Goal: Information Seeking & Learning: Learn about a topic

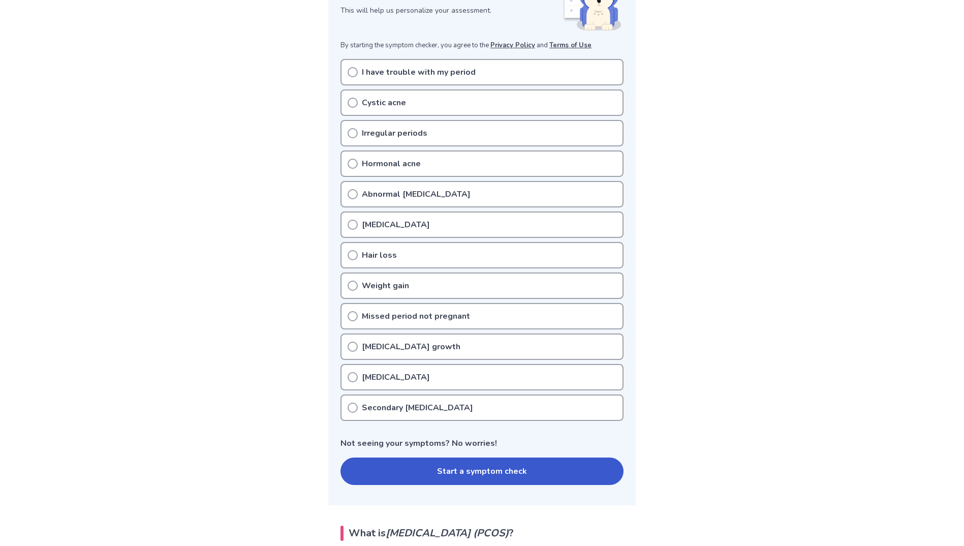
scroll to position [203, 0]
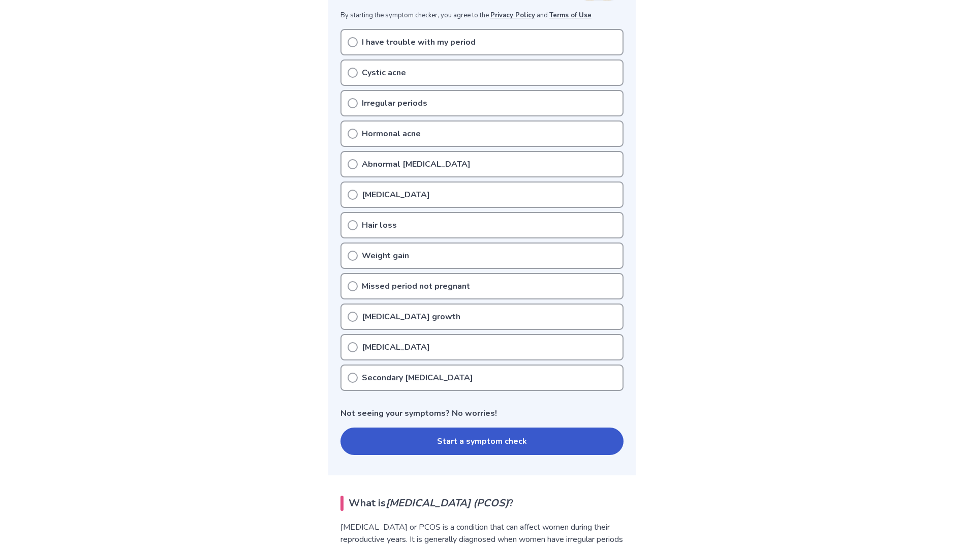
click at [407, 38] on p "I have trouble with my period" at bounding box center [419, 42] width 114 height 12
click at [349, 36] on div "I have trouble with my period" at bounding box center [482, 42] width 283 height 26
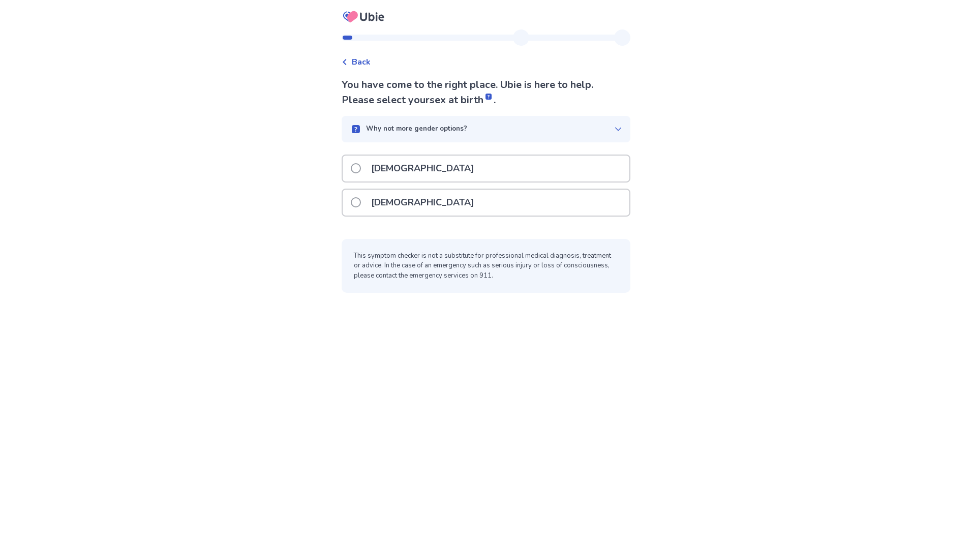
click at [375, 196] on p "Female" at bounding box center [422, 203] width 115 height 26
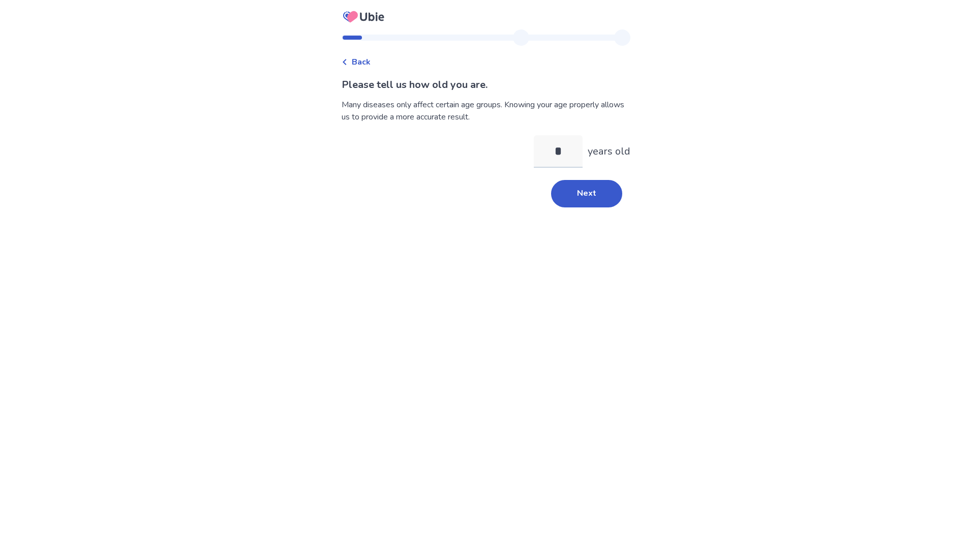
type input "**"
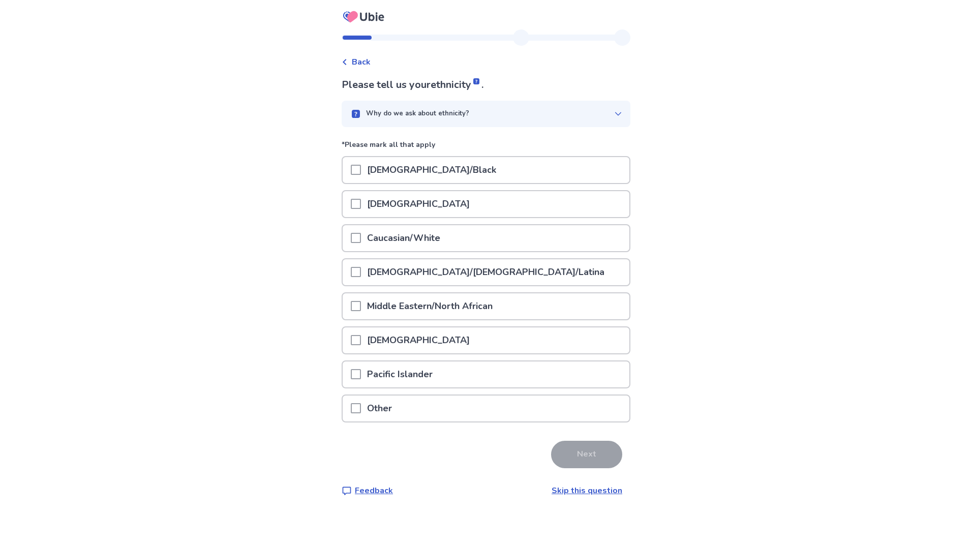
click at [356, 171] on div "African American/Black" at bounding box center [486, 170] width 287 height 26
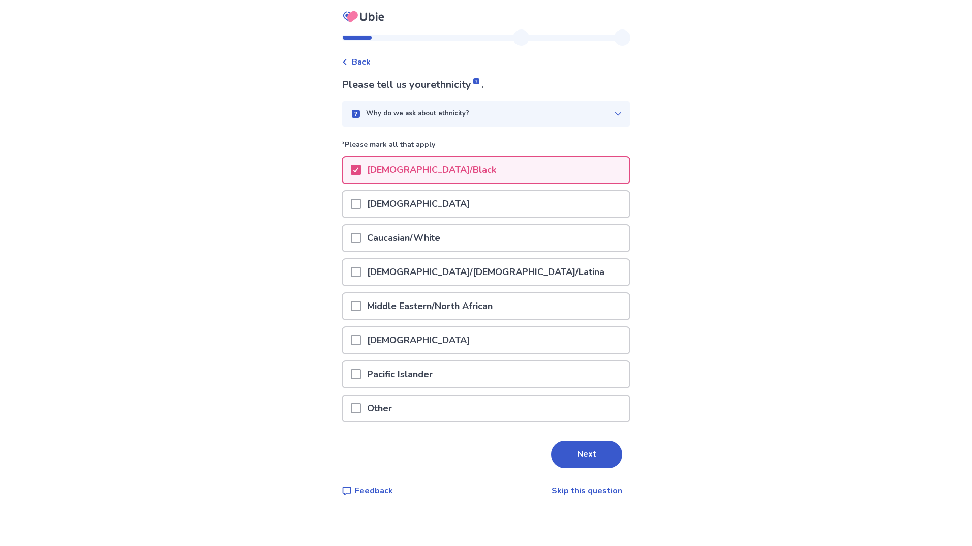
click at [360, 236] on span at bounding box center [356, 238] width 10 height 10
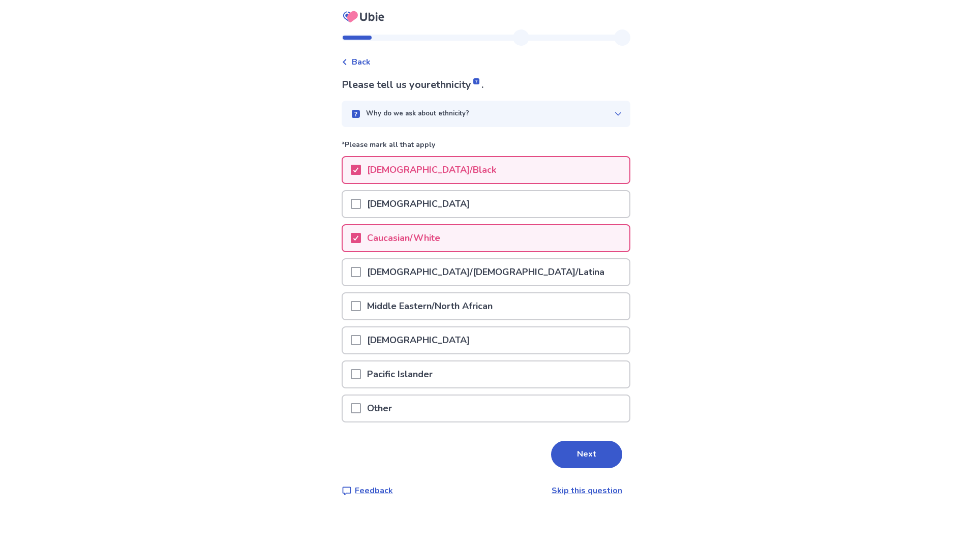
click at [361, 270] on span at bounding box center [356, 272] width 10 height 10
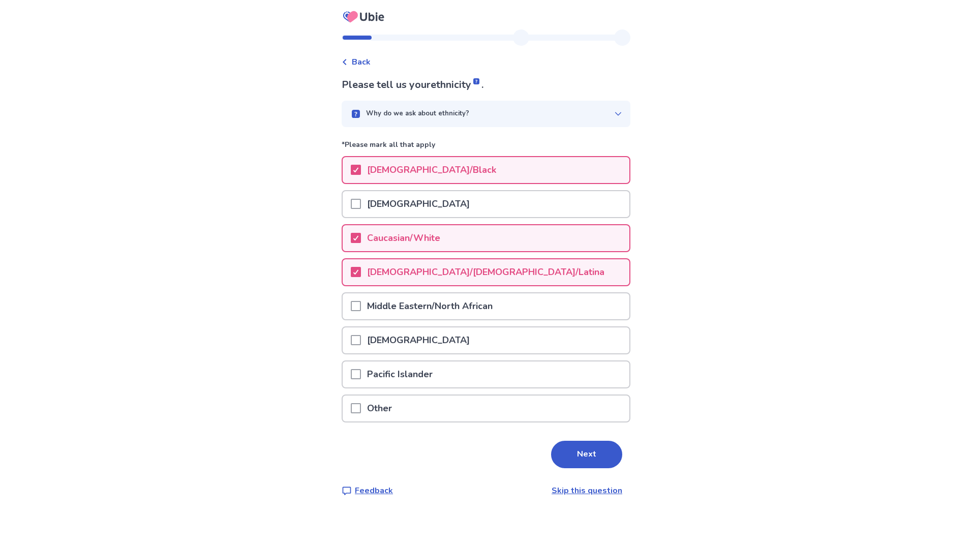
click at [361, 230] on div at bounding box center [356, 238] width 10 height 26
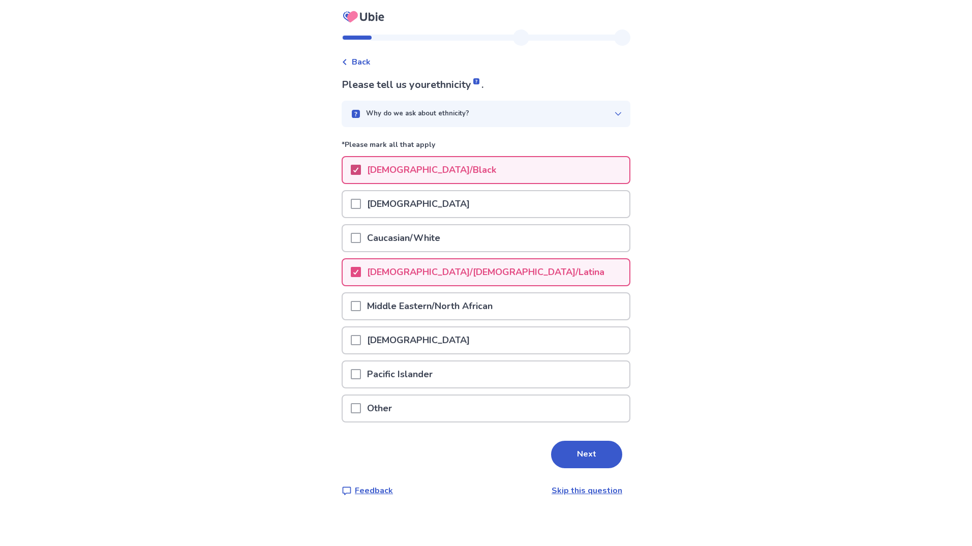
click at [359, 168] on icon at bounding box center [356, 169] width 6 height 5
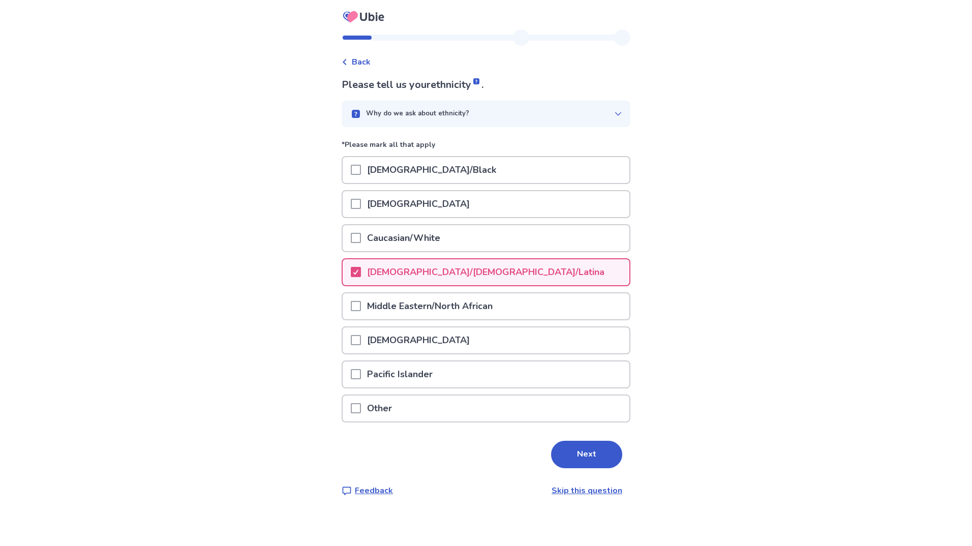
click at [361, 168] on span at bounding box center [356, 170] width 10 height 10
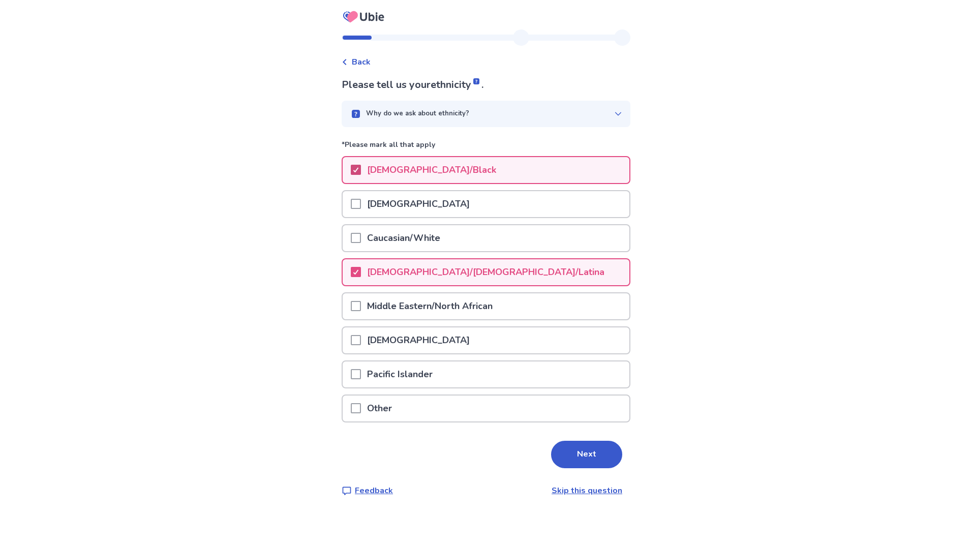
click at [361, 248] on div at bounding box center [356, 238] width 10 height 26
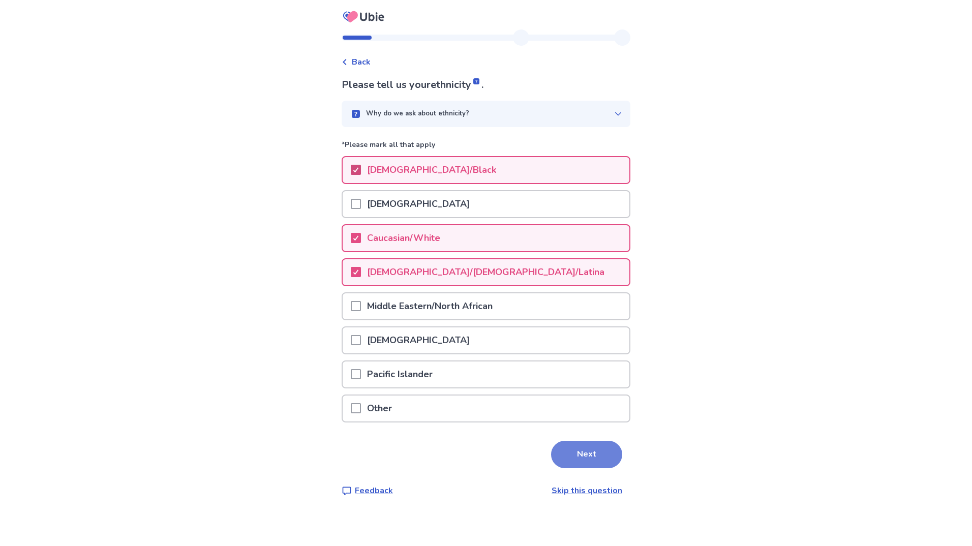
click at [567, 443] on button "Next" at bounding box center [586, 454] width 71 height 27
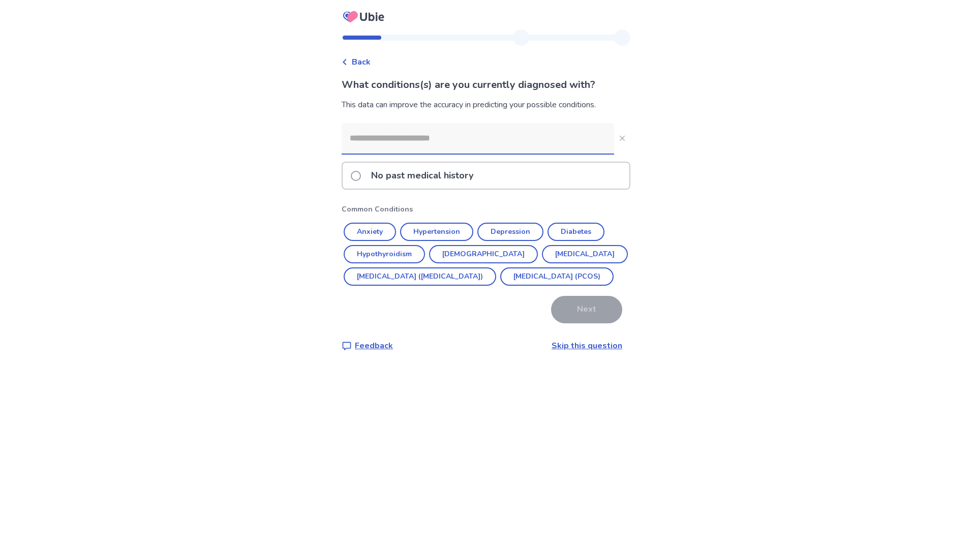
click at [357, 176] on span at bounding box center [356, 176] width 10 height 10
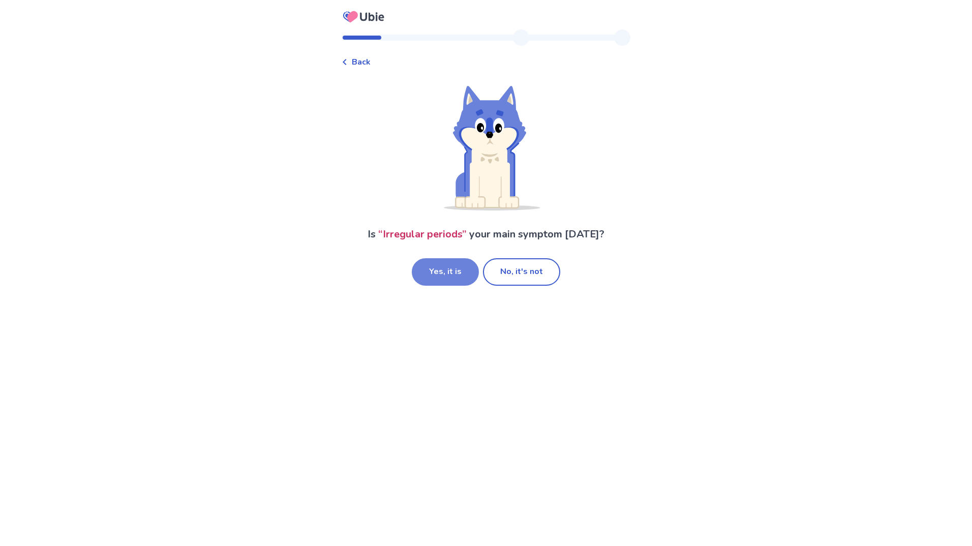
click at [456, 269] on button "Yes, it is" at bounding box center [445, 271] width 67 height 27
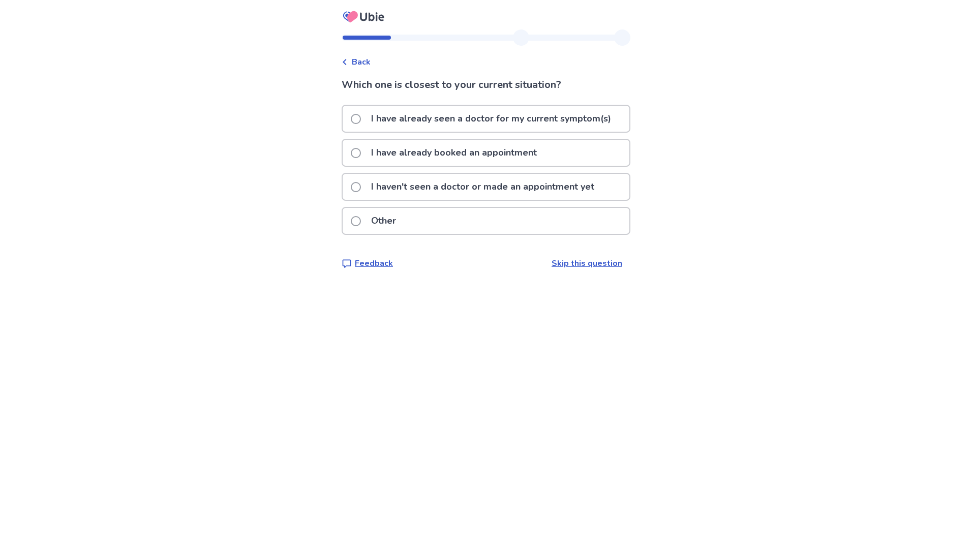
click at [387, 117] on p "I have already seen a doctor for my current symptom(s)" at bounding box center [491, 119] width 252 height 26
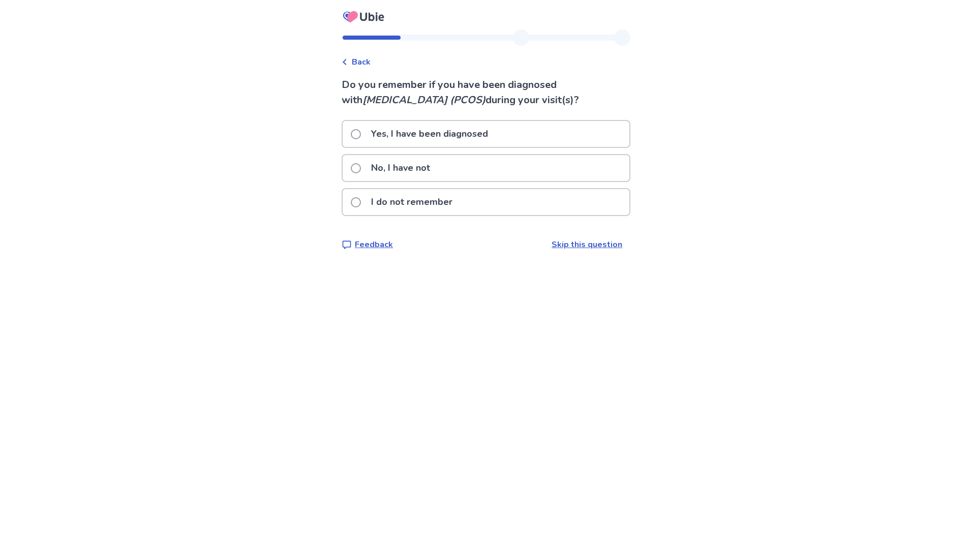
click at [378, 168] on p "No, I have not" at bounding box center [400, 168] width 71 height 26
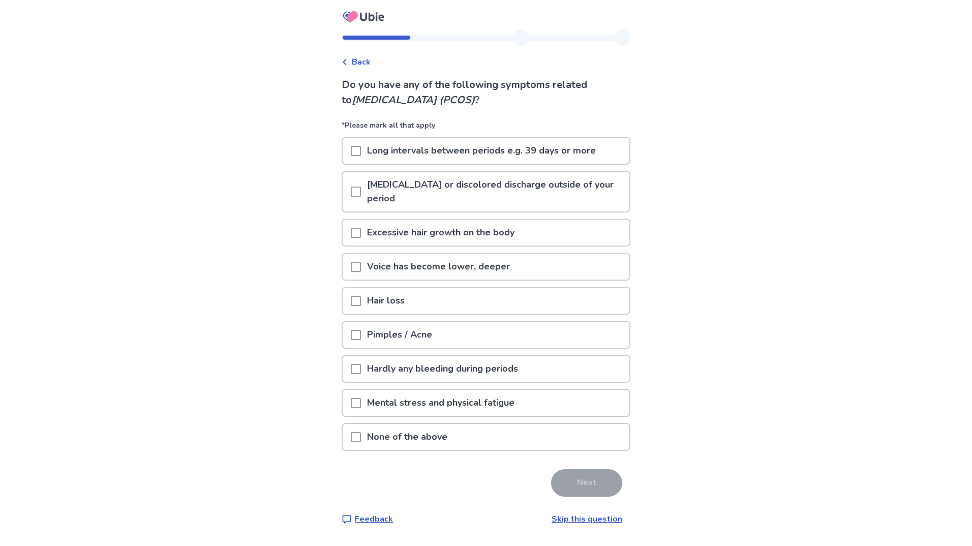
click at [361, 151] on span at bounding box center [356, 151] width 10 height 10
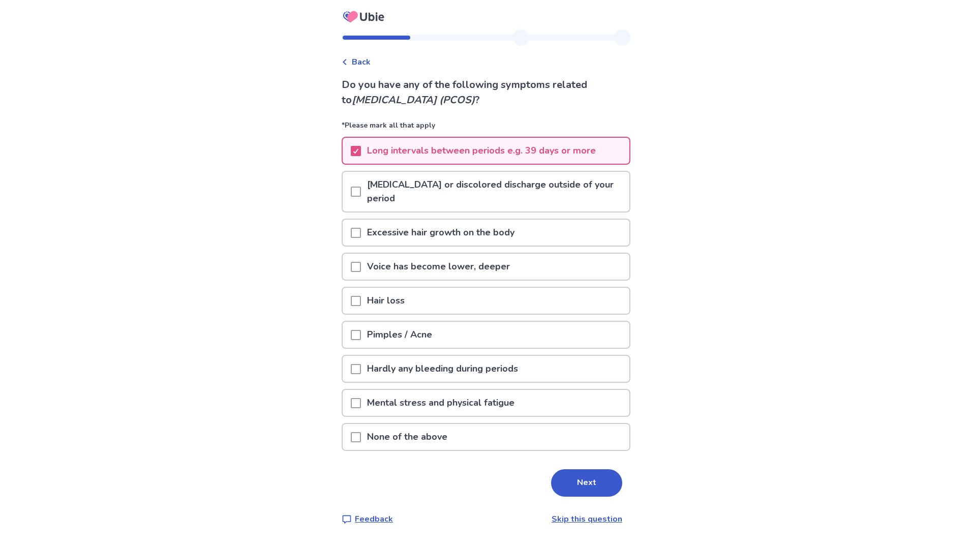
click at [361, 229] on span at bounding box center [356, 233] width 10 height 10
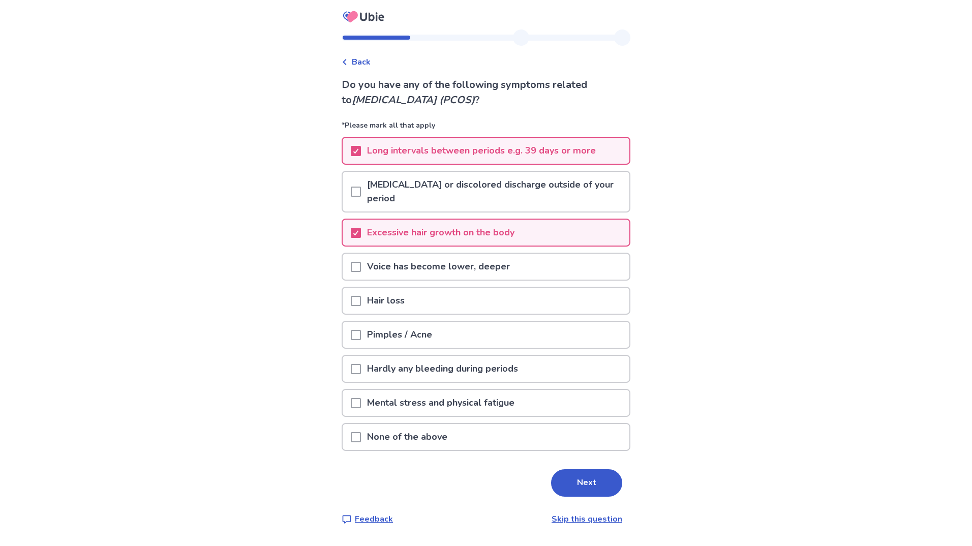
click at [360, 328] on div at bounding box center [356, 335] width 10 height 26
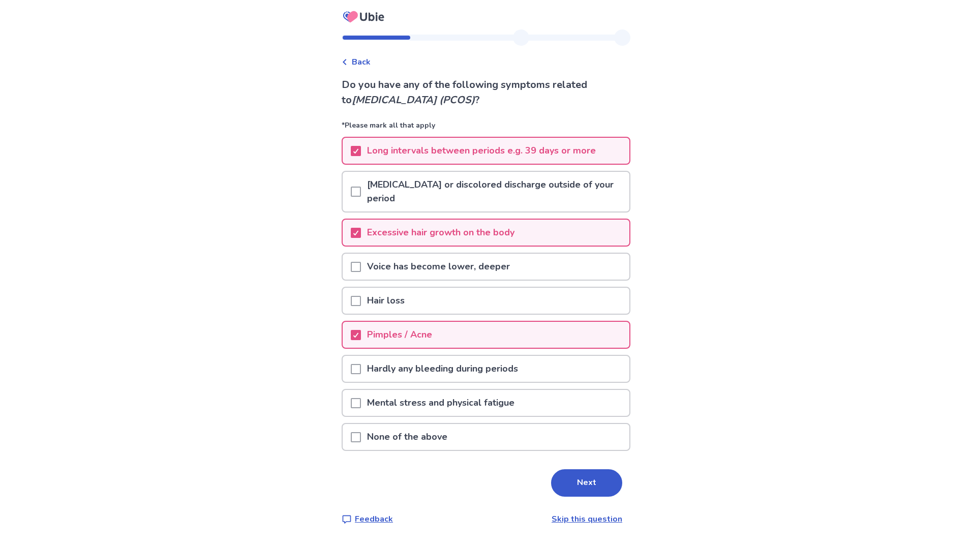
click at [361, 375] on div at bounding box center [356, 369] width 10 height 26
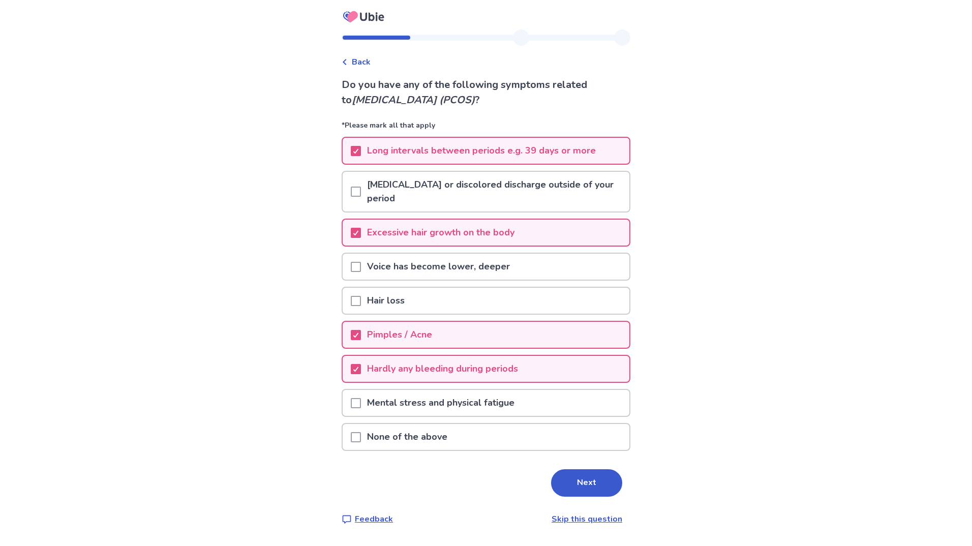
click at [361, 404] on span at bounding box center [356, 403] width 10 height 10
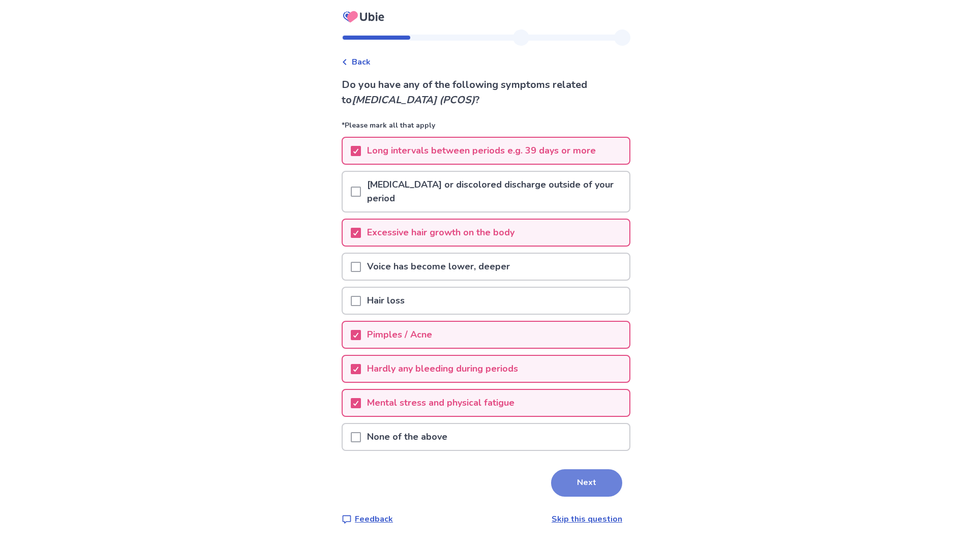
click at [595, 473] on button "Next" at bounding box center [586, 482] width 71 height 27
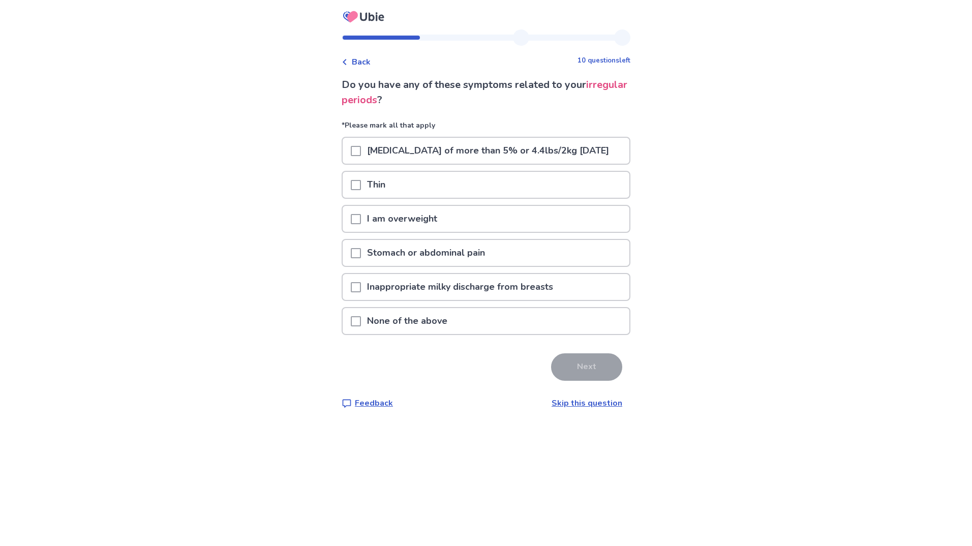
drag, startPoint x: 403, startPoint y: 336, endPoint x: 394, endPoint y: 336, distance: 8.1
click at [403, 334] on p "None of the above" at bounding box center [407, 321] width 92 height 26
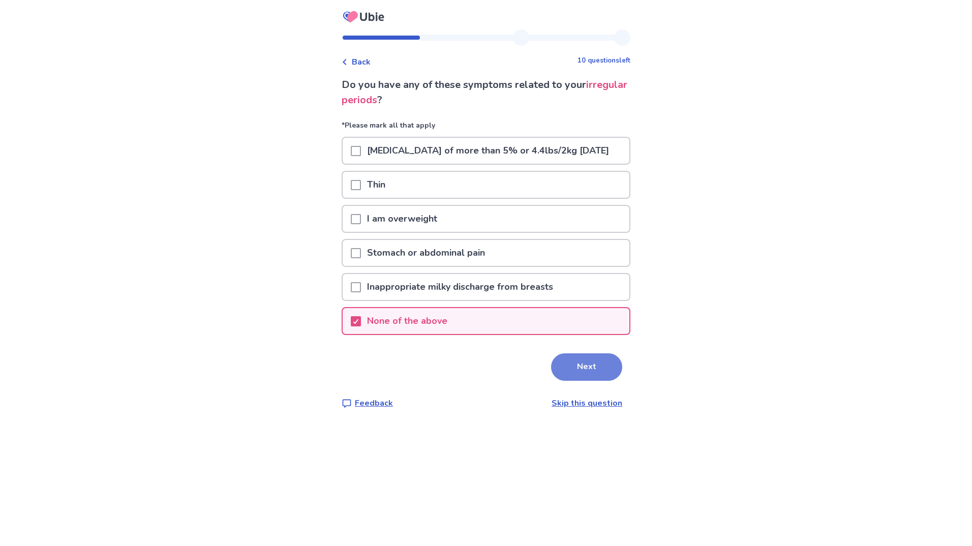
click at [585, 377] on button "Next" at bounding box center [586, 366] width 71 height 27
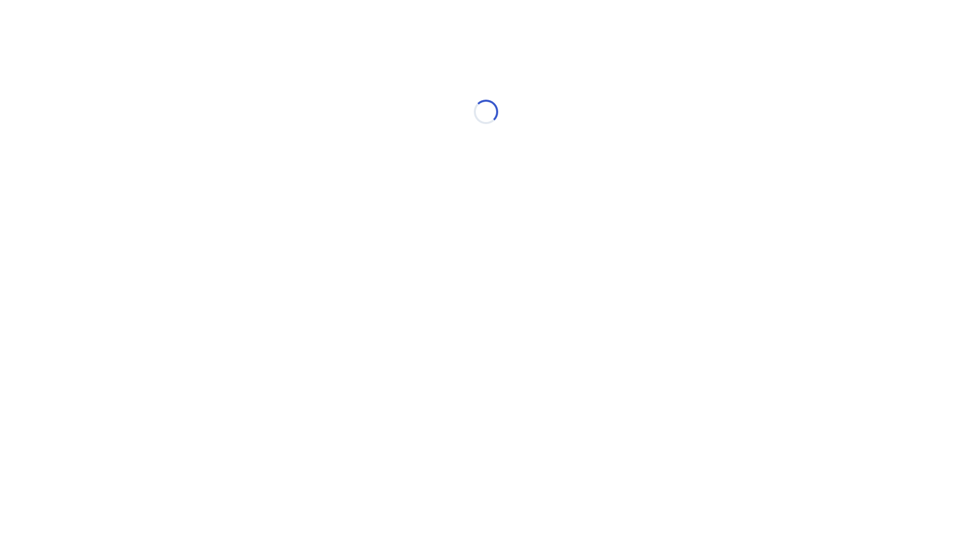
select select "*"
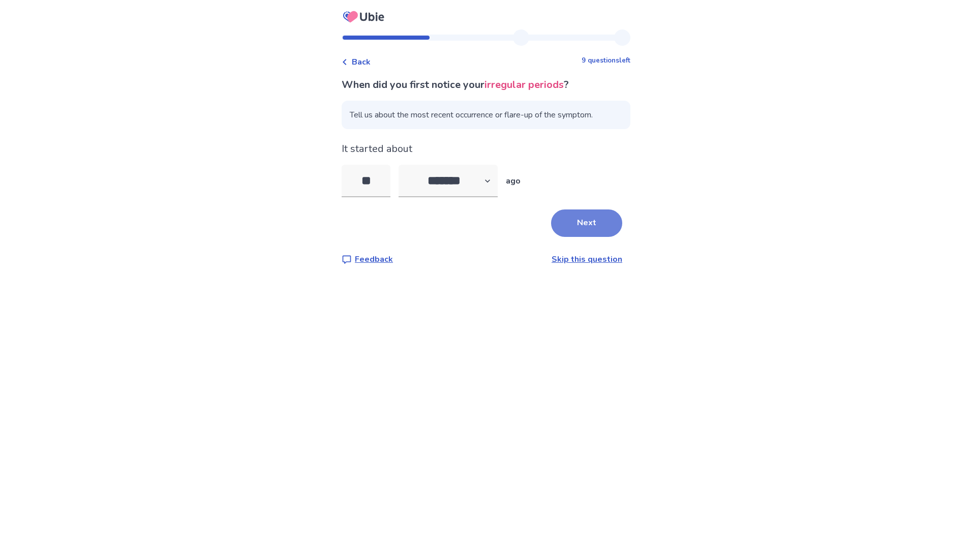
type input "**"
click at [563, 226] on button "Next" at bounding box center [586, 222] width 71 height 27
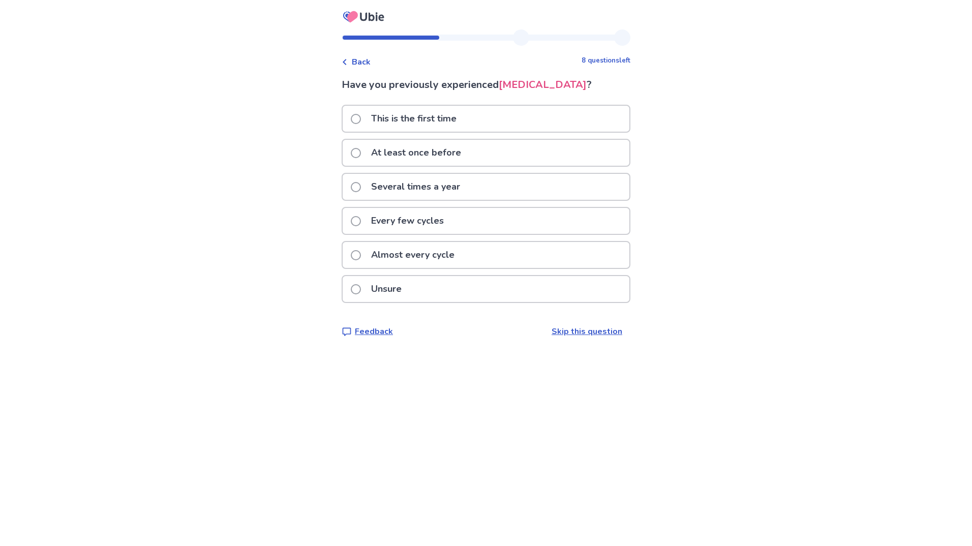
click at [434, 166] on p "At least once before" at bounding box center [416, 153] width 102 height 26
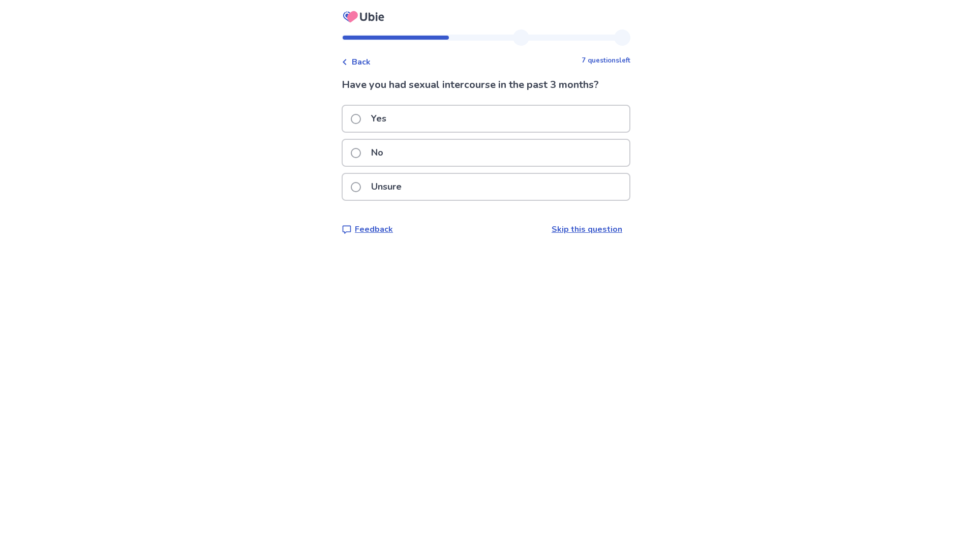
click at [378, 117] on p "Yes" at bounding box center [378, 119] width 27 height 26
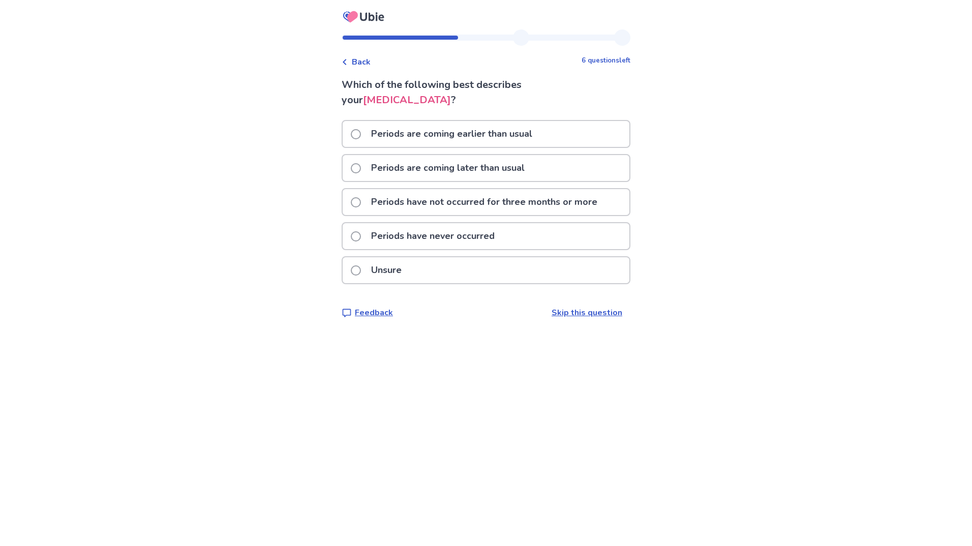
click at [383, 204] on p "Periods have not occurred for three months or more" at bounding box center [484, 202] width 238 height 26
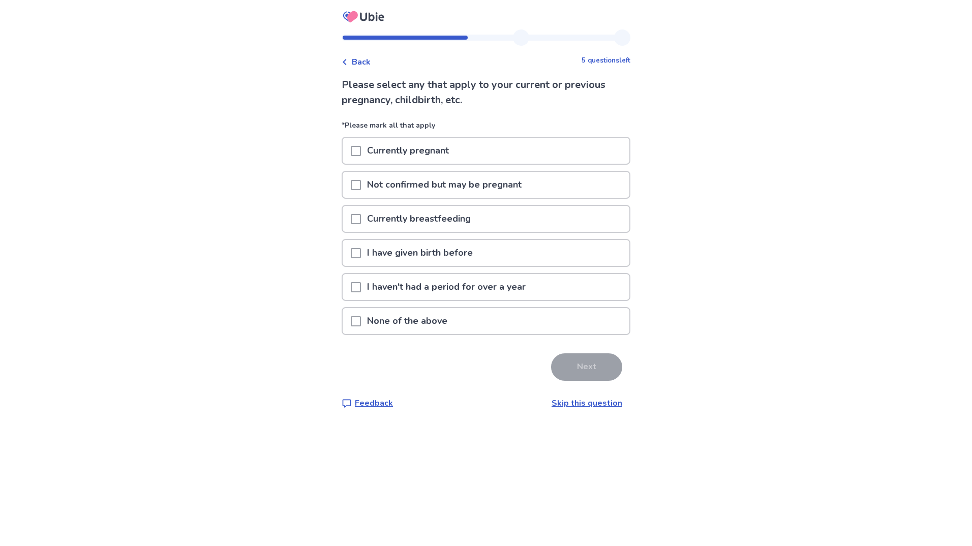
click at [361, 317] on span at bounding box center [356, 321] width 10 height 10
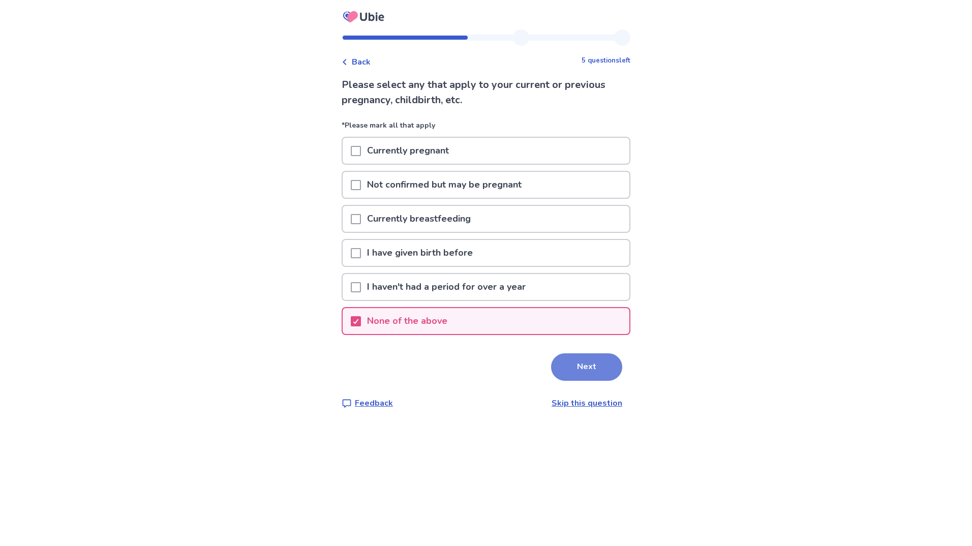
click at [610, 366] on button "Next" at bounding box center [586, 366] width 71 height 27
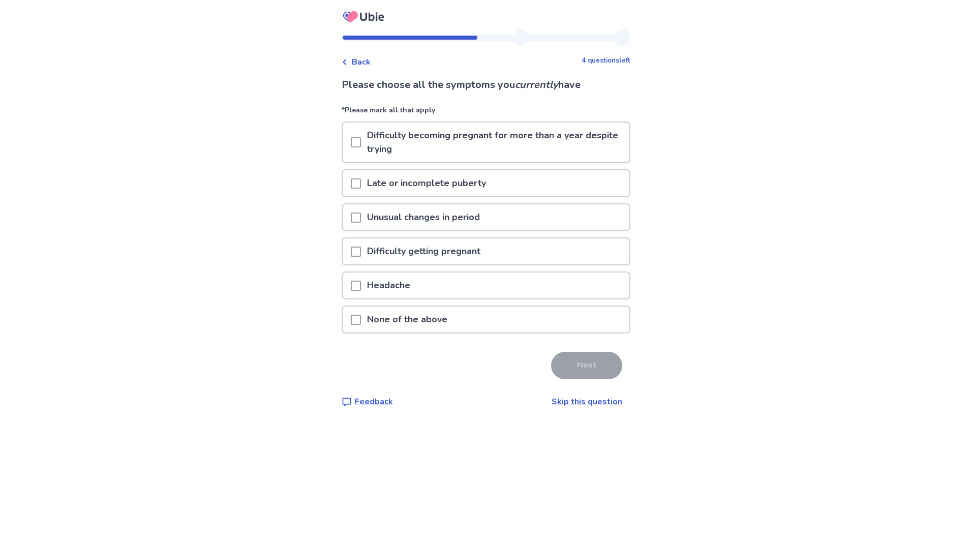
click at [361, 212] on span at bounding box center [356, 217] width 10 height 10
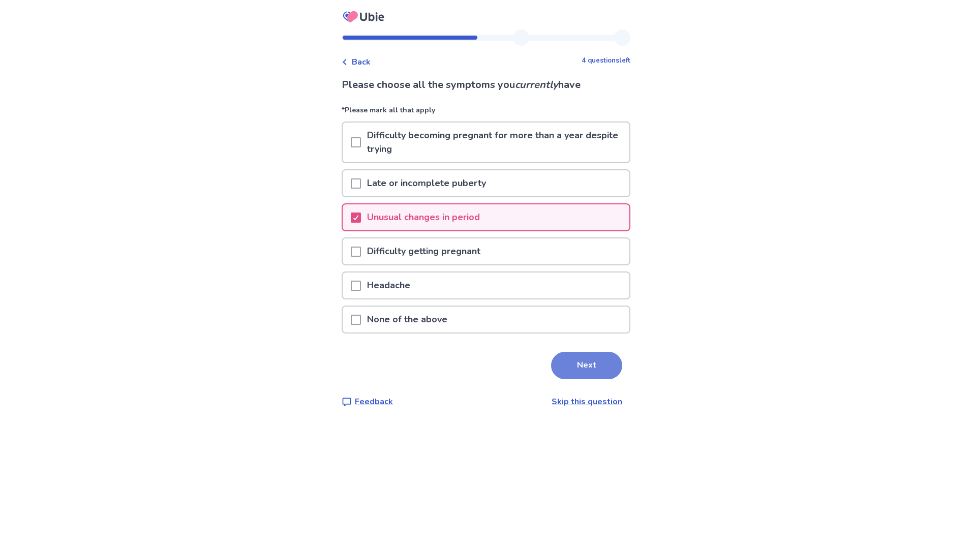
click at [585, 353] on button "Next" at bounding box center [586, 365] width 71 height 27
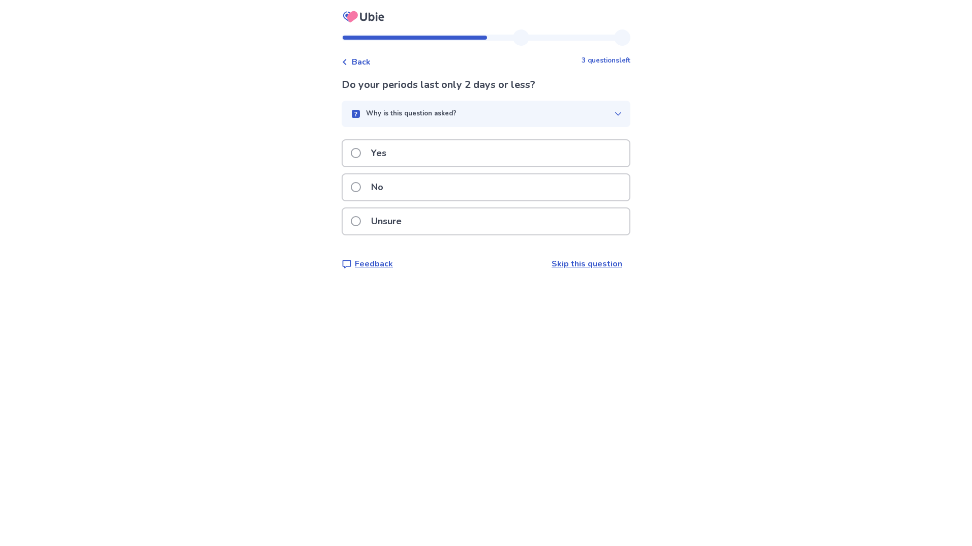
click at [365, 164] on label "Yes" at bounding box center [372, 153] width 42 height 26
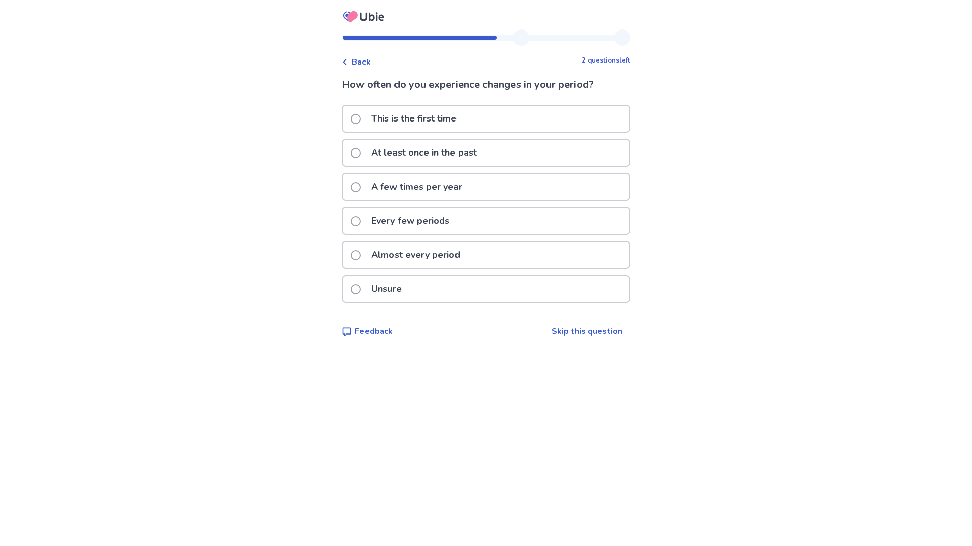
click at [434, 154] on p "At least once in the past" at bounding box center [424, 153] width 118 height 26
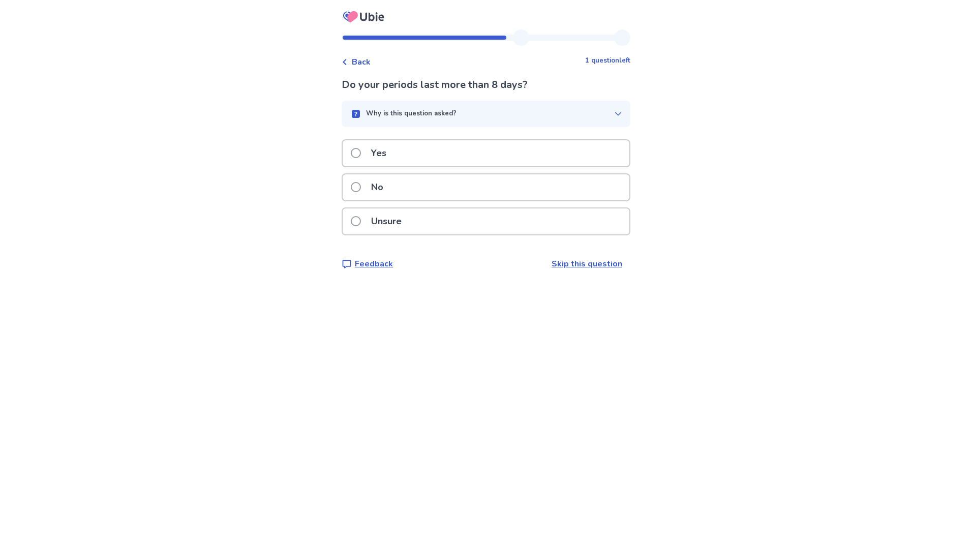
click at [362, 62] on span "Back" at bounding box center [361, 62] width 19 height 12
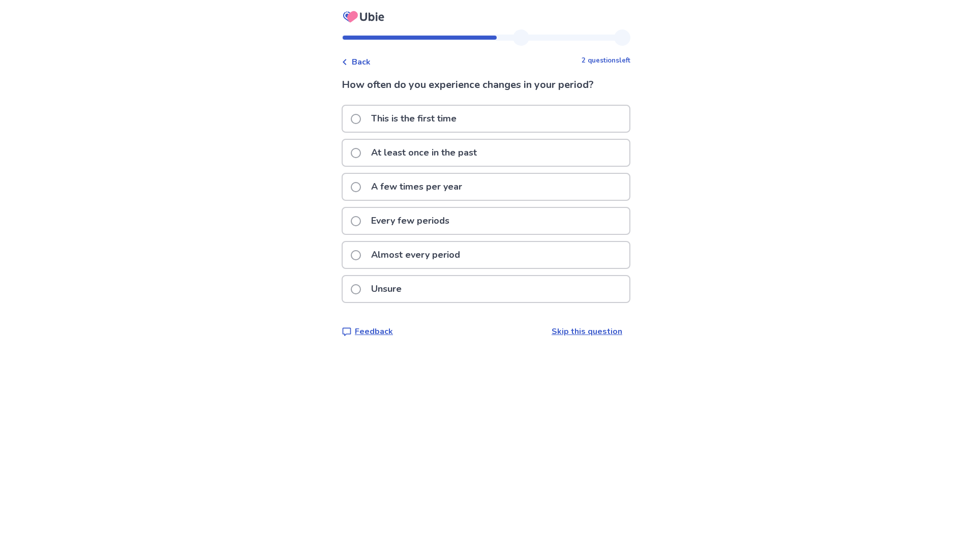
click at [418, 213] on p "Every few periods" at bounding box center [410, 221] width 90 height 26
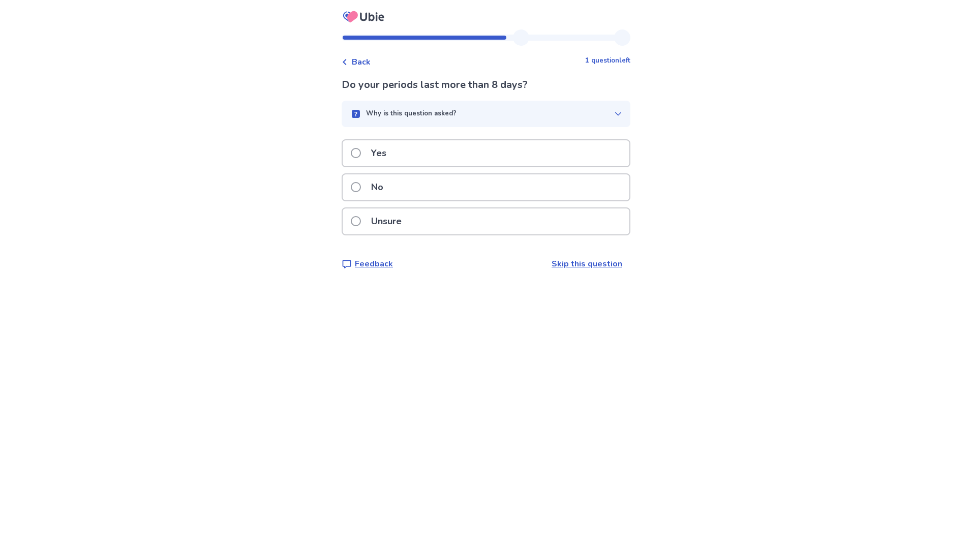
click at [404, 221] on p "Unsure" at bounding box center [386, 221] width 43 height 26
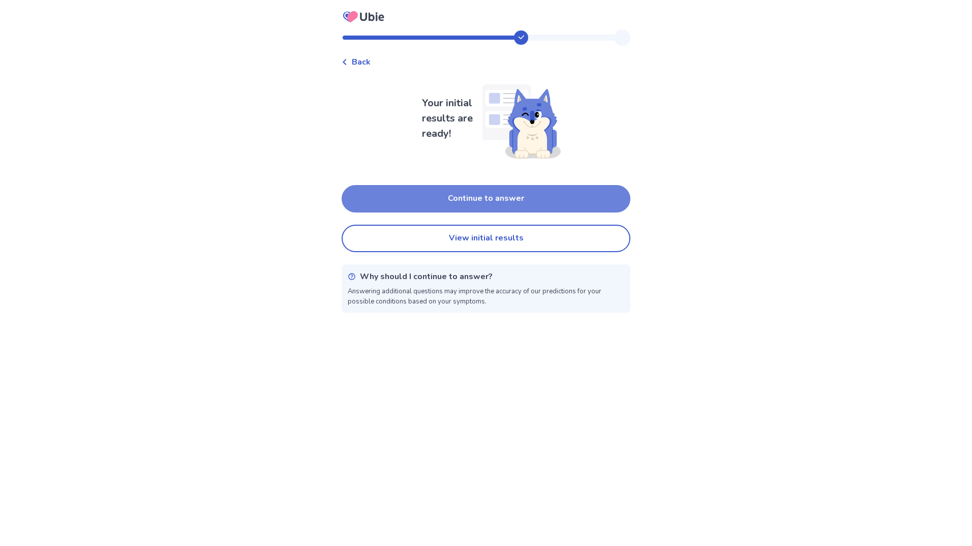
click at [519, 199] on button "Continue to answer" at bounding box center [486, 198] width 289 height 27
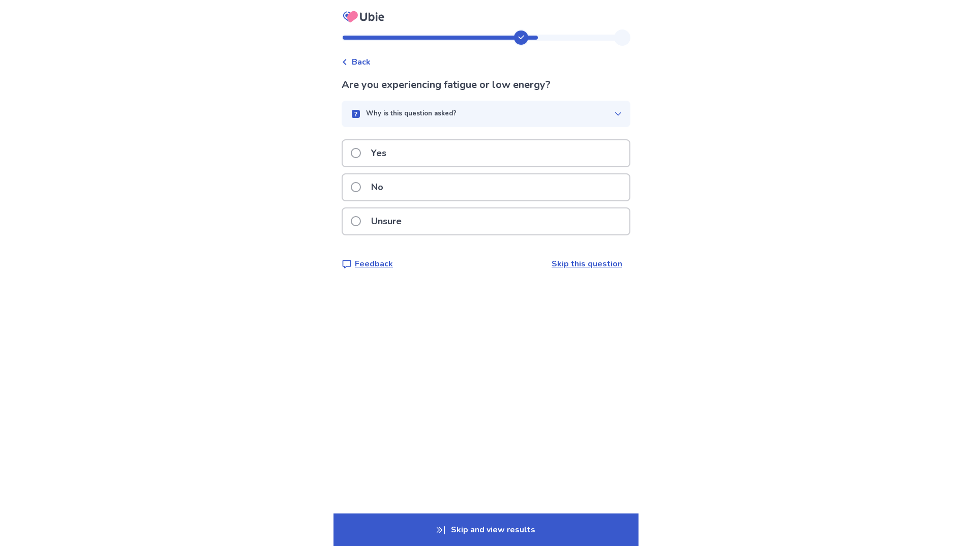
click at [367, 148] on label "Yes" at bounding box center [372, 153] width 42 height 26
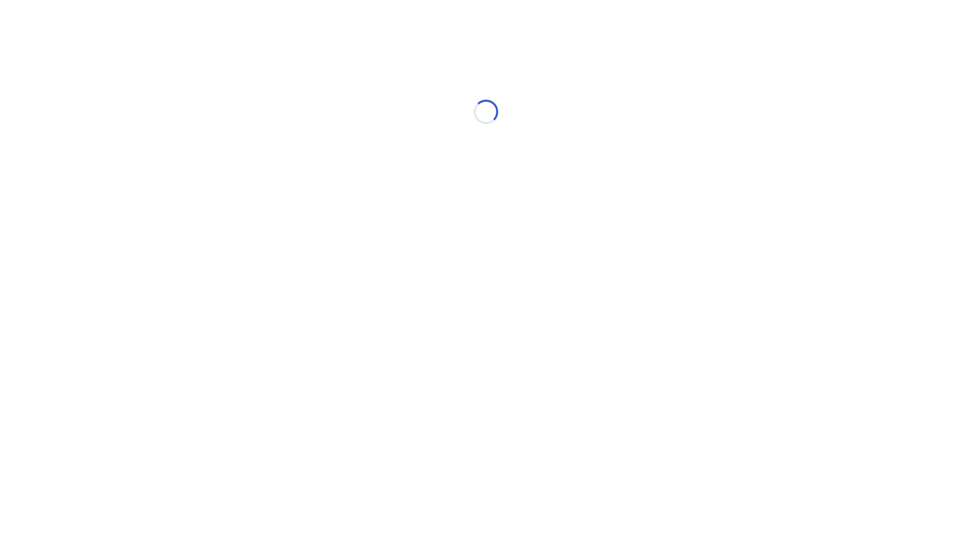
select select "*"
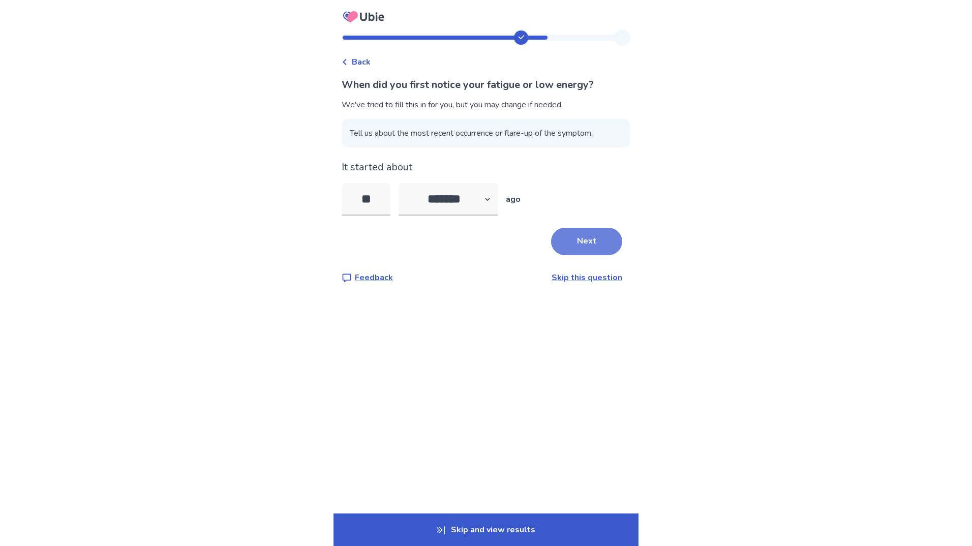
click at [583, 240] on button "Next" at bounding box center [586, 241] width 71 height 27
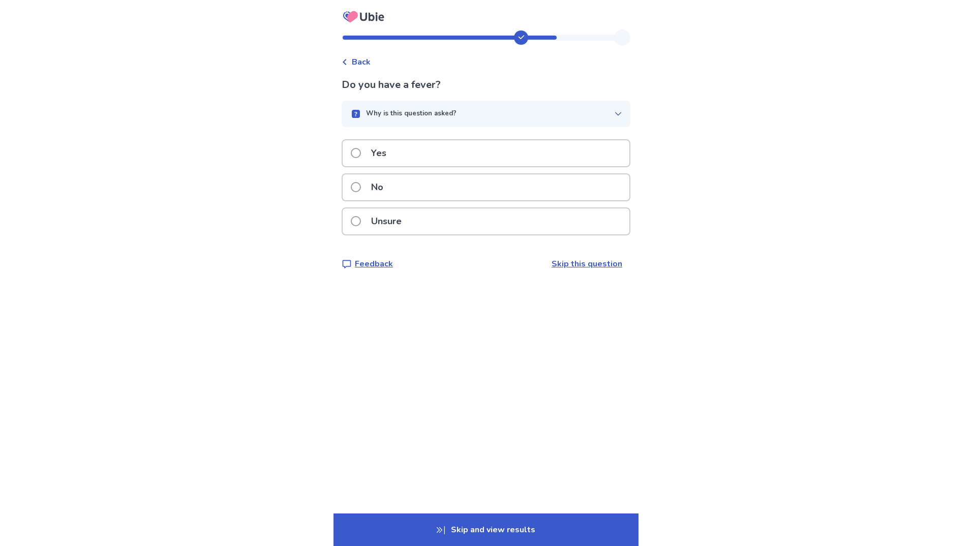
click at [389, 178] on p "No" at bounding box center [377, 187] width 24 height 26
click at [613, 262] on link "Skip this question" at bounding box center [586, 263] width 71 height 11
click at [389, 157] on p "Yes" at bounding box center [378, 153] width 27 height 26
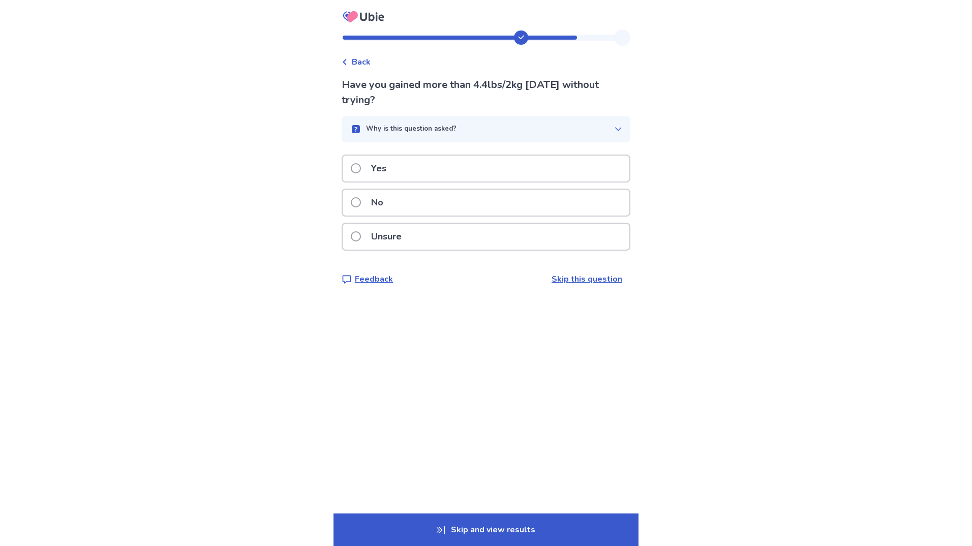
click at [389, 157] on p "Yes" at bounding box center [378, 169] width 27 height 26
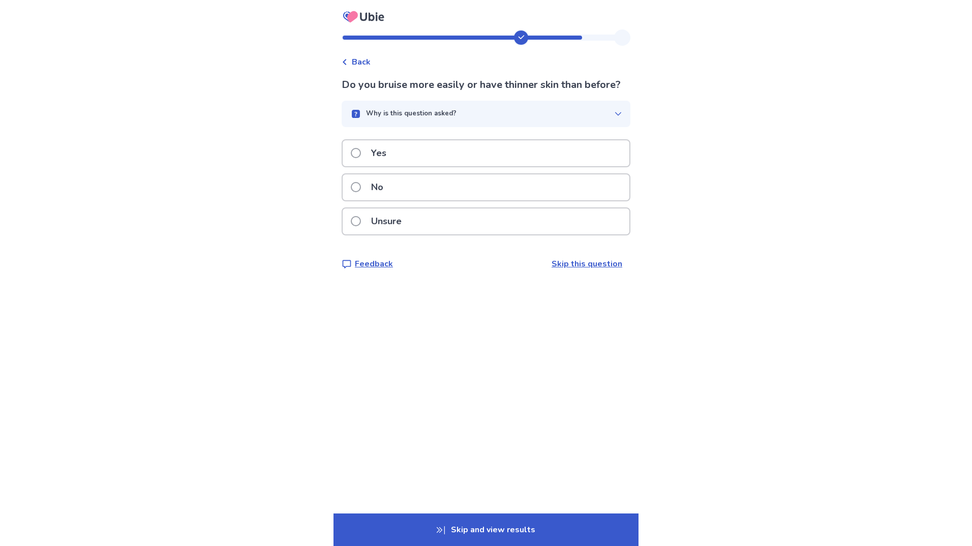
click at [423, 234] on div "Unsure" at bounding box center [486, 221] width 287 height 26
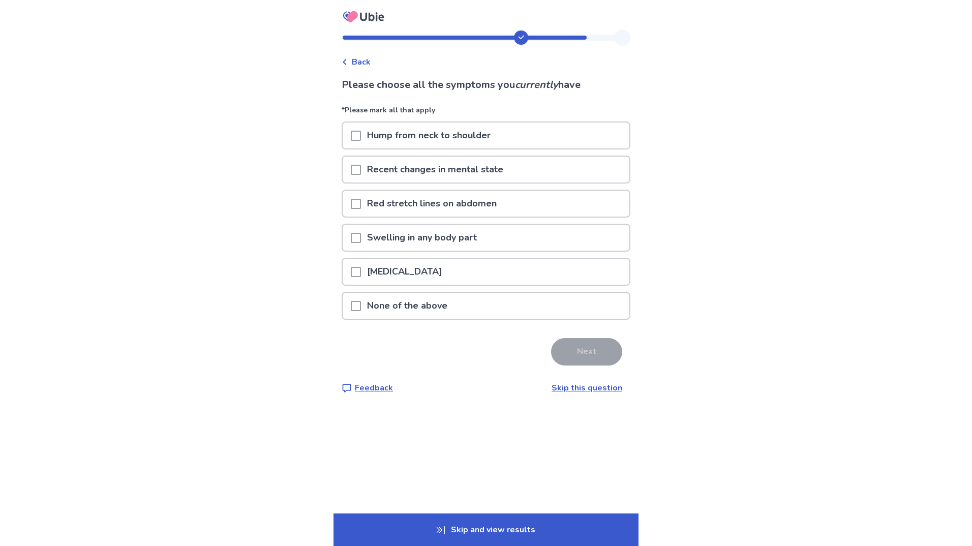
click at [359, 304] on div "None of the above" at bounding box center [486, 306] width 287 height 26
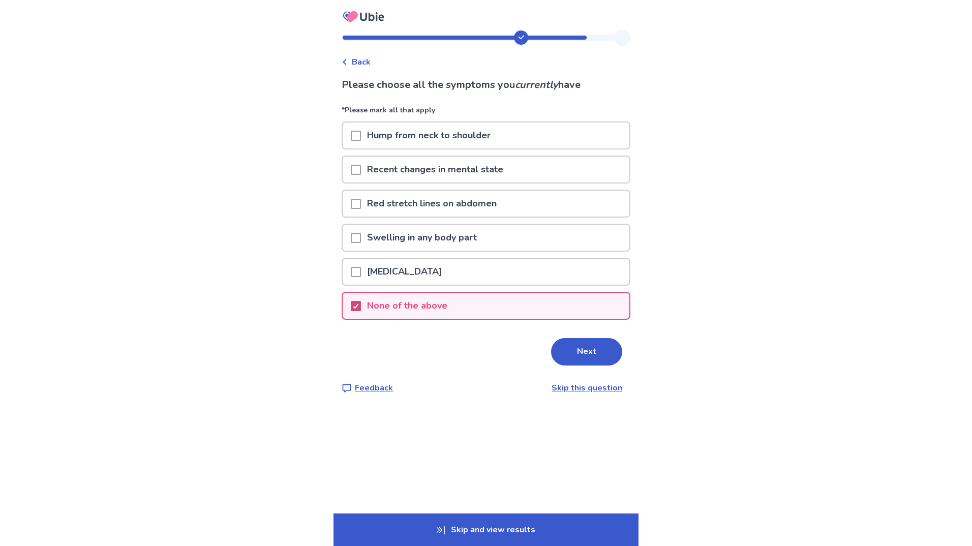
click at [359, 304] on icon at bounding box center [356, 305] width 6 height 5
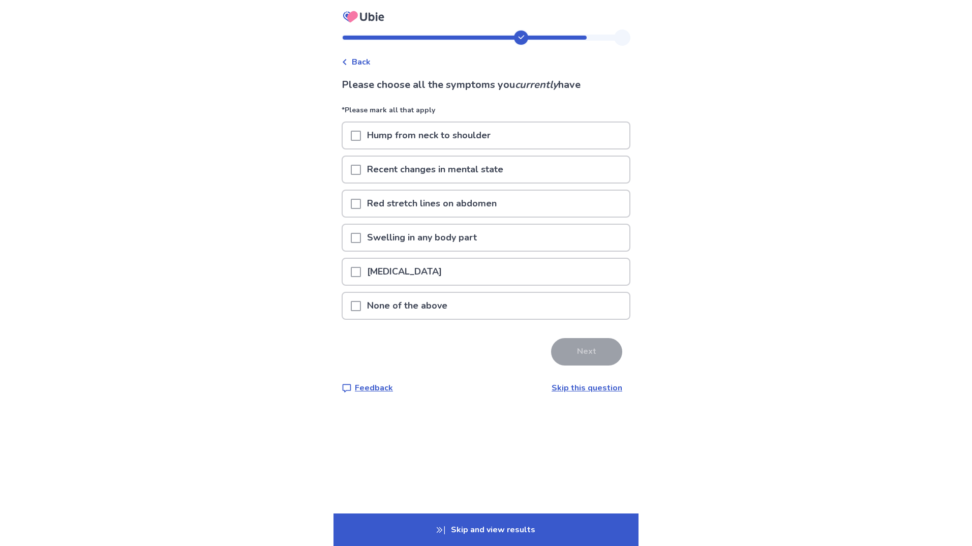
click at [360, 304] on span at bounding box center [356, 306] width 10 height 10
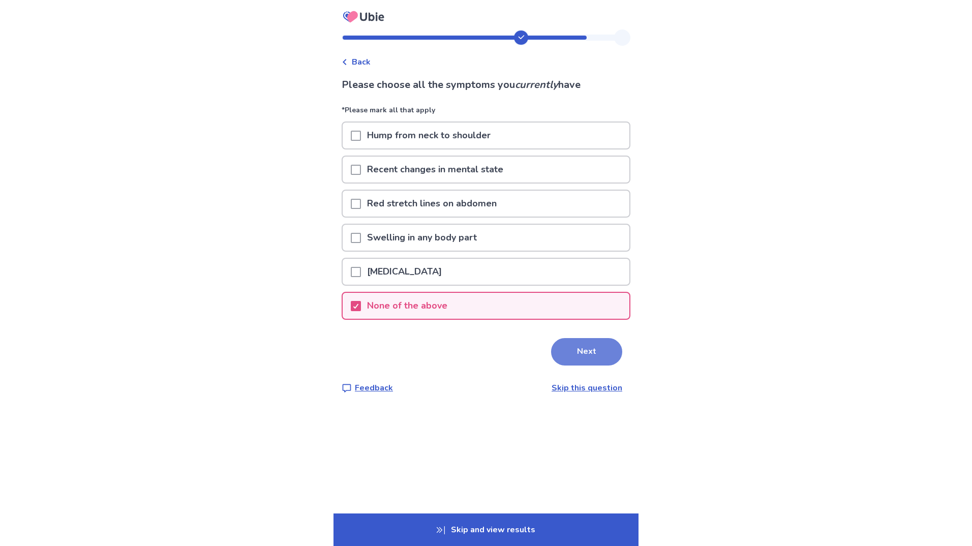
click at [586, 352] on button "Next" at bounding box center [586, 351] width 71 height 27
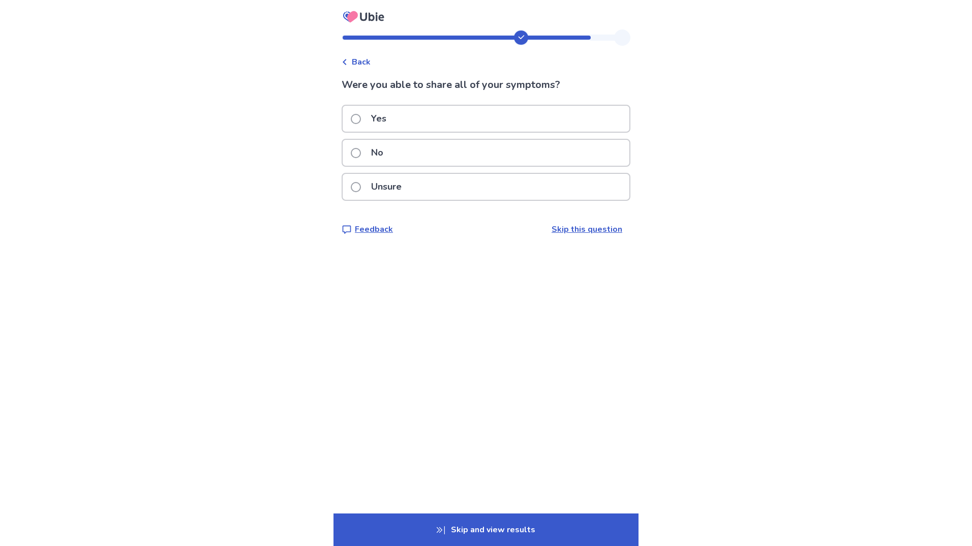
click at [381, 179] on p "Unsure" at bounding box center [386, 187] width 43 height 26
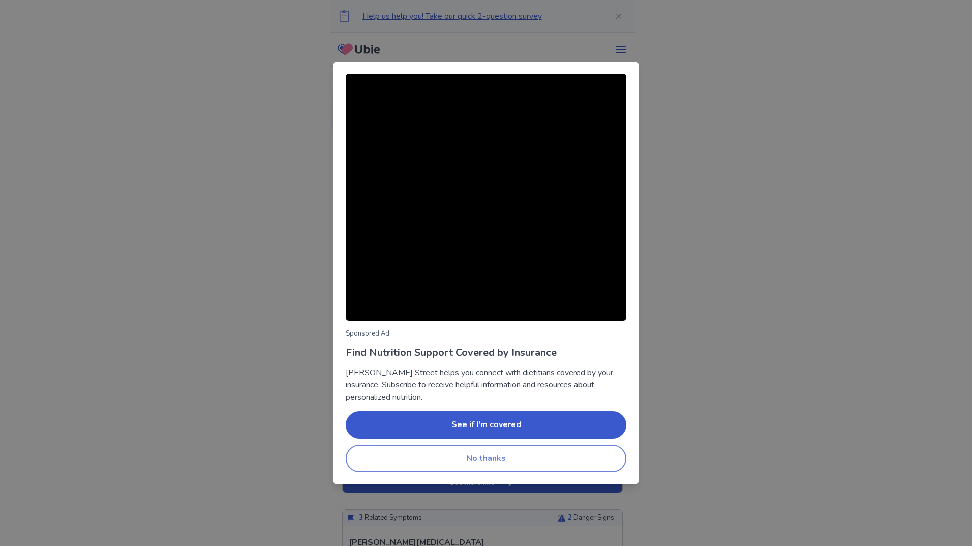
click at [597, 453] on button "No thanks" at bounding box center [486, 458] width 281 height 27
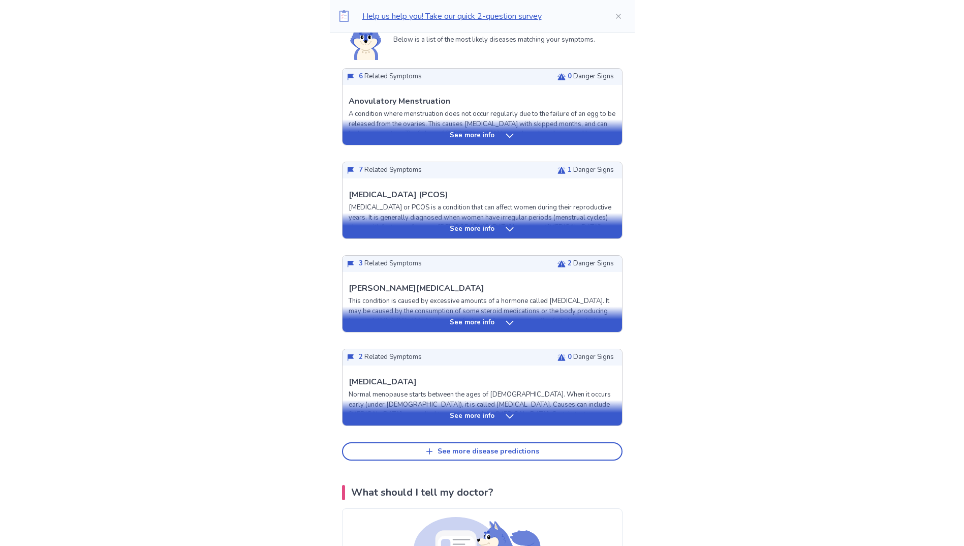
scroll to position [305, 0]
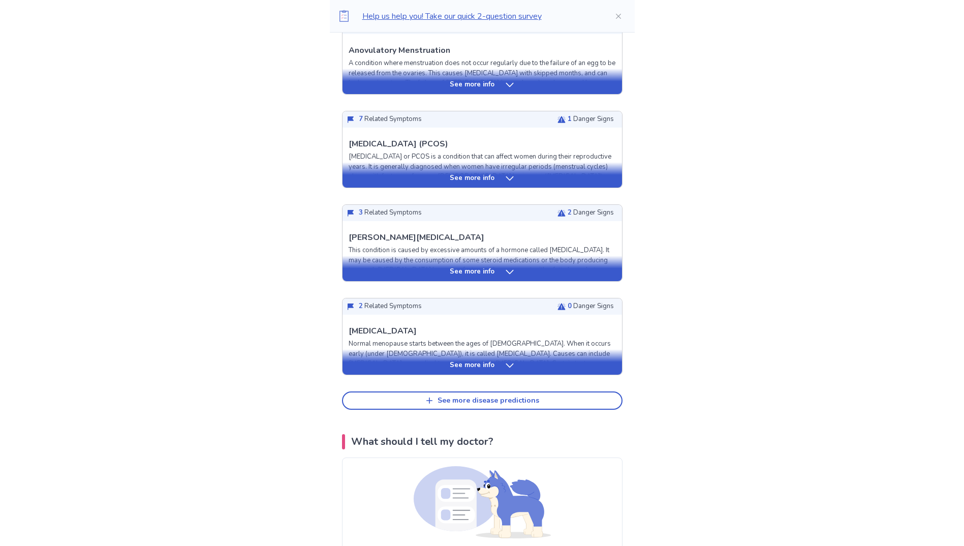
click at [509, 82] on icon at bounding box center [510, 85] width 10 height 10
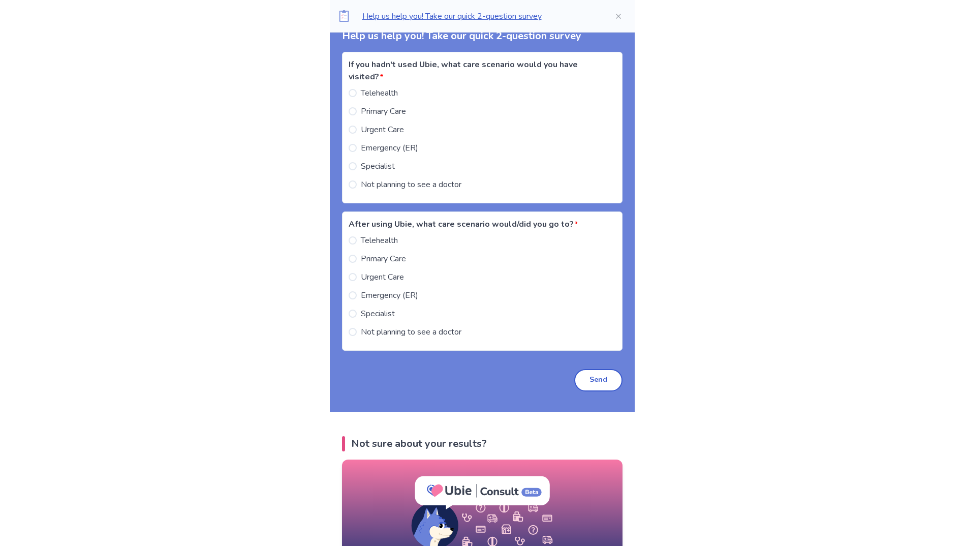
scroll to position [1803, 0]
